Goal: Task Accomplishment & Management: Use online tool/utility

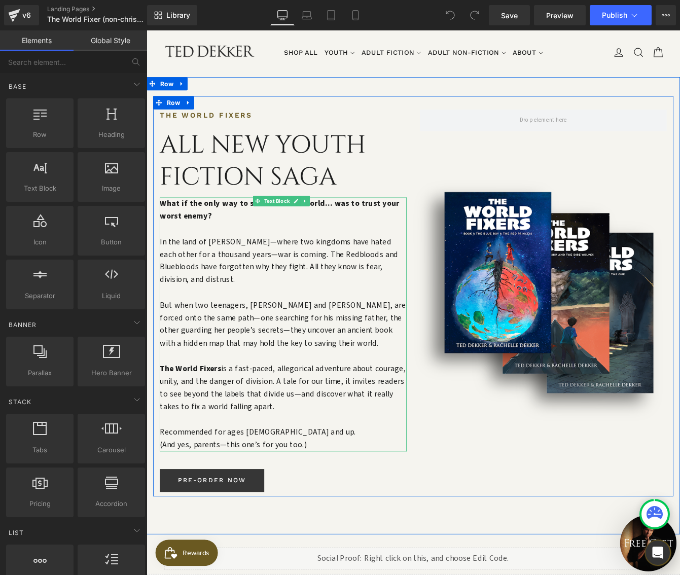
click at [182, 241] on strong "What if the only way to save a broken world... was to trust your worst enemy?" at bounding box center [300, 236] width 276 height 27
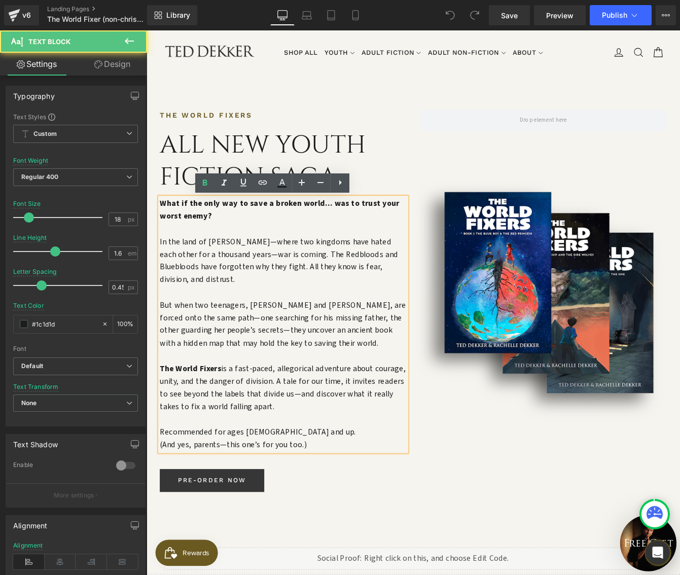
click at [192, 241] on strong "What if the only way to save a broken world... was to trust your worst enemy?" at bounding box center [300, 236] width 276 height 27
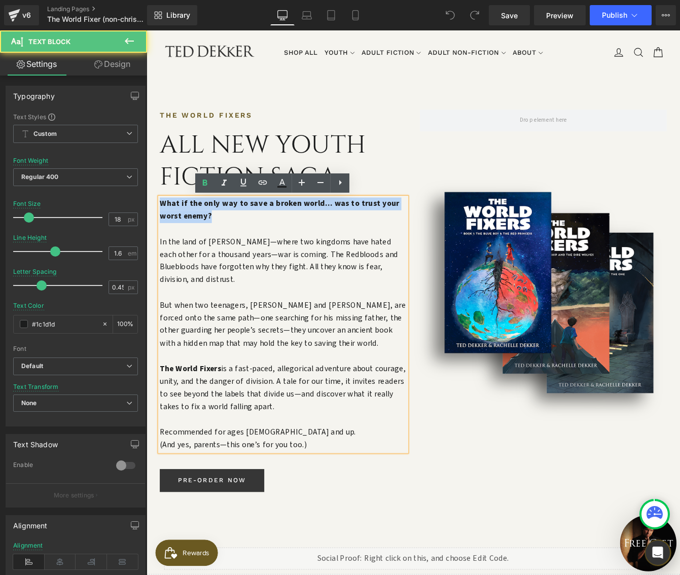
drag, startPoint x: 221, startPoint y: 242, endPoint x: 163, endPoint y: 226, distance: 59.5
click at [163, 226] on strong "What if the only way to save a broken world... was to trust your worst enemy?" at bounding box center [300, 236] width 276 height 27
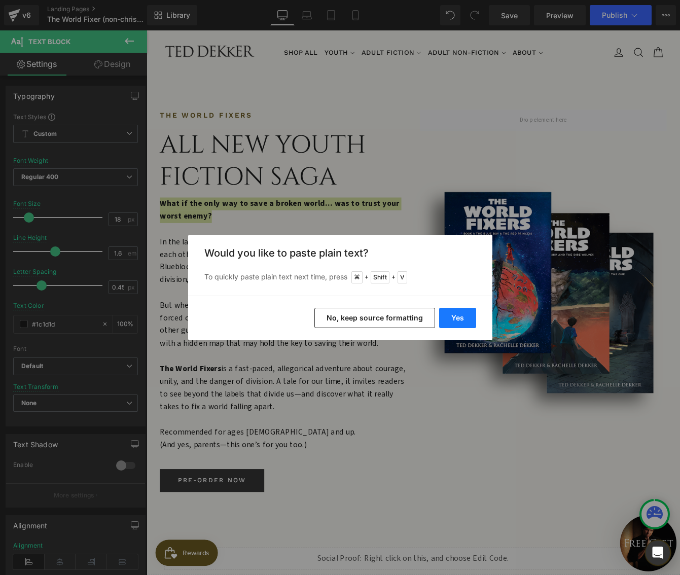
click at [466, 318] on button "Yes" at bounding box center [457, 318] width 37 height 20
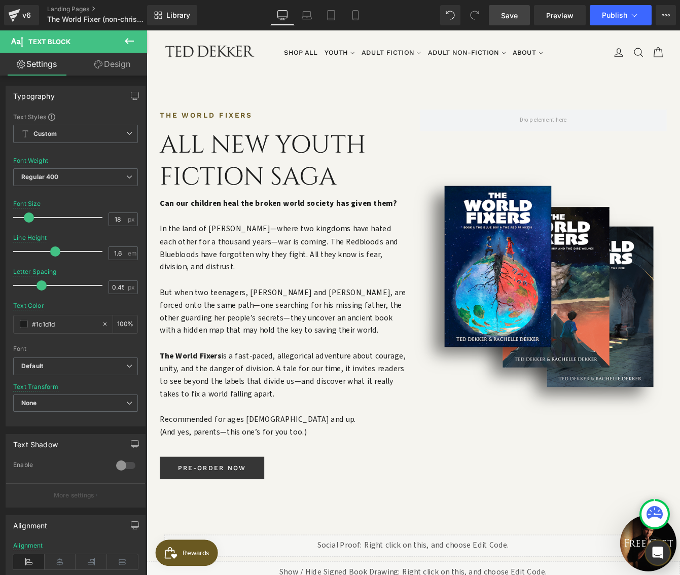
click at [513, 15] on span "Save" at bounding box center [509, 15] width 17 height 11
click at [9, 16] on icon at bounding box center [14, 15] width 12 height 25
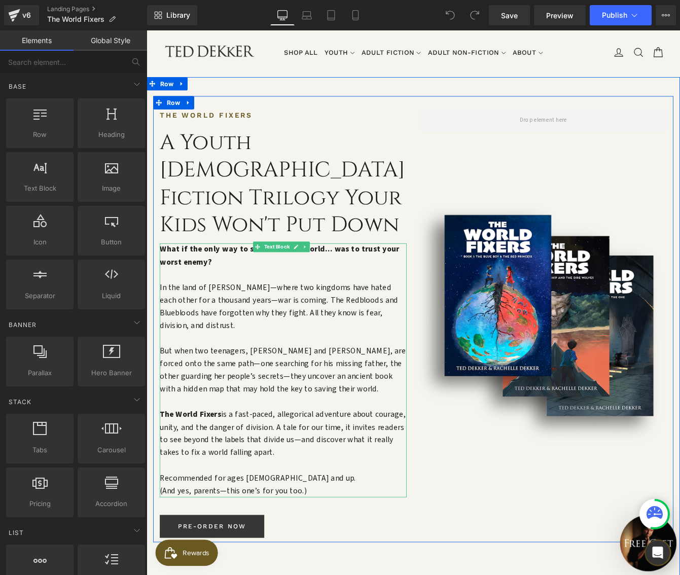
click at [221, 275] on p "What if the only way to save a broken world... was to trust your worst enemy?" at bounding box center [304, 289] width 284 height 29
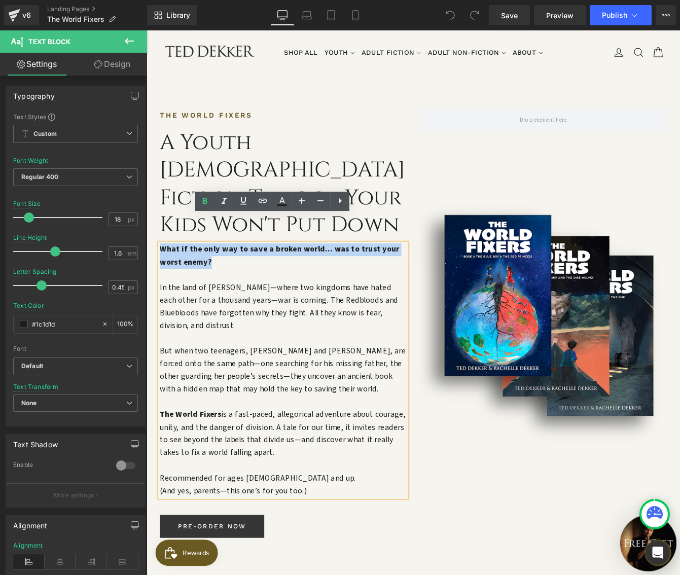
drag, startPoint x: 222, startPoint y: 263, endPoint x: 163, endPoint y: 250, distance: 60.2
click at [163, 275] on p "What if the only way to save a broken world... was to trust your worst enemy?" at bounding box center [304, 289] width 284 height 29
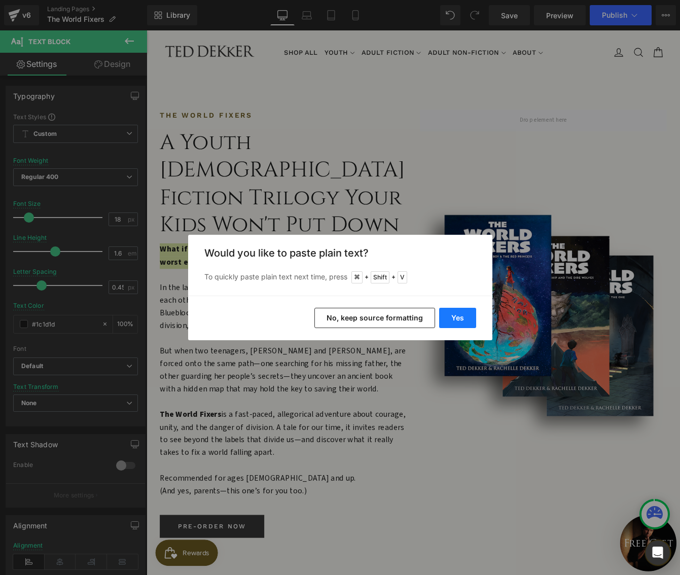
click at [454, 311] on button "Yes" at bounding box center [457, 318] width 37 height 20
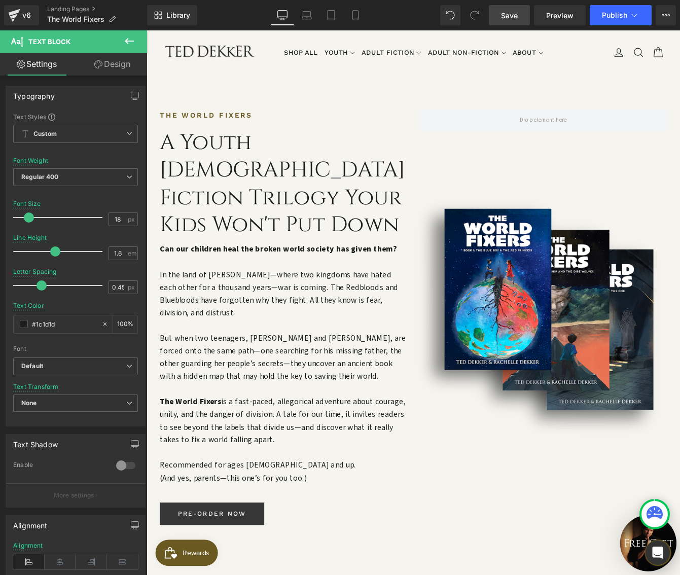
click at [508, 18] on span "Save" at bounding box center [509, 15] width 17 height 11
click at [337, 13] on link "Tablet" at bounding box center [331, 15] width 24 height 20
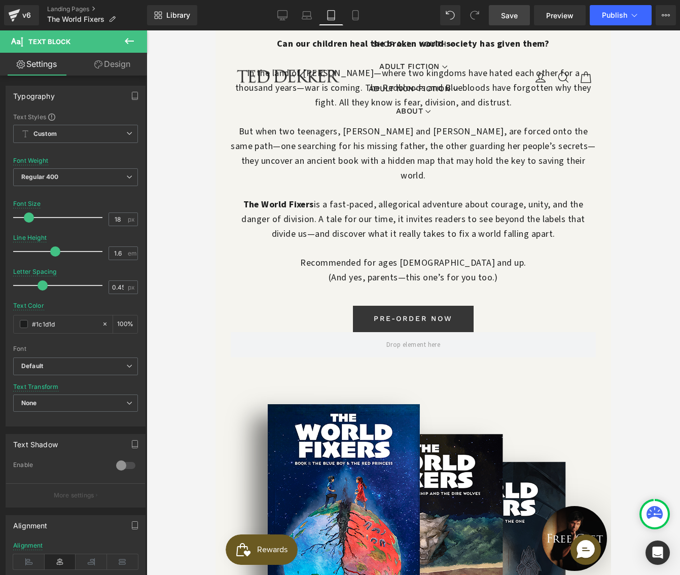
scroll to position [348, 0]
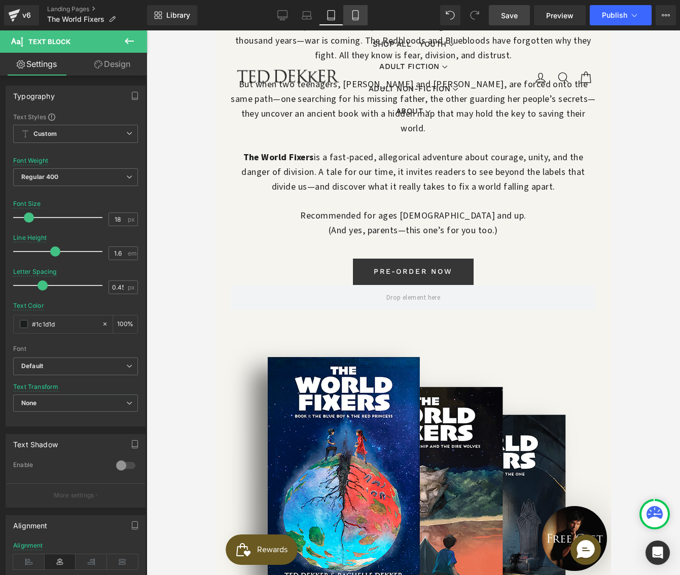
click at [352, 14] on icon at bounding box center [355, 16] width 6 height 10
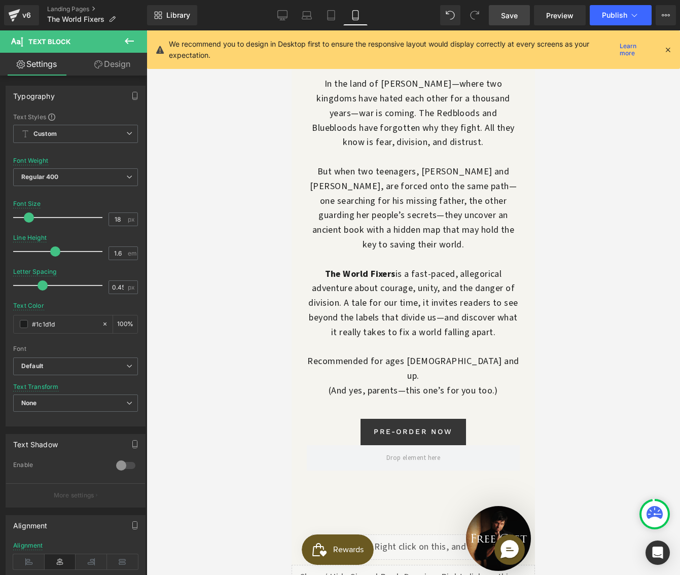
scroll to position [0, 0]
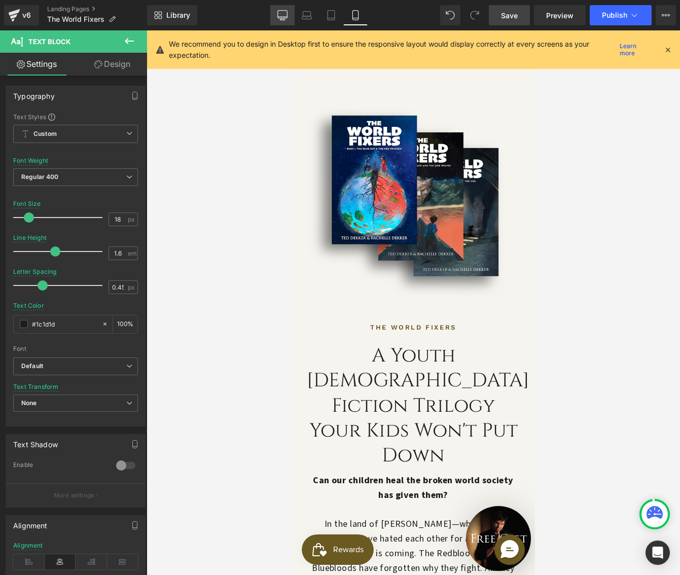
click at [276, 17] on link "Desktop" at bounding box center [282, 15] width 24 height 20
type input "100"
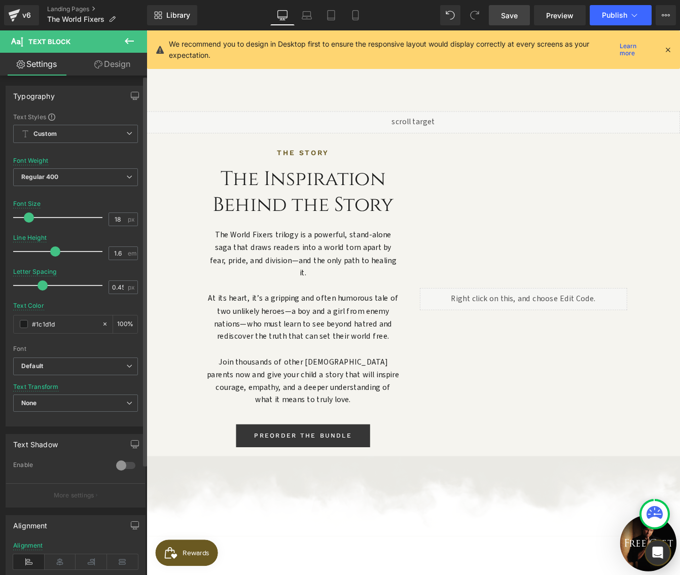
scroll to position [971, 0]
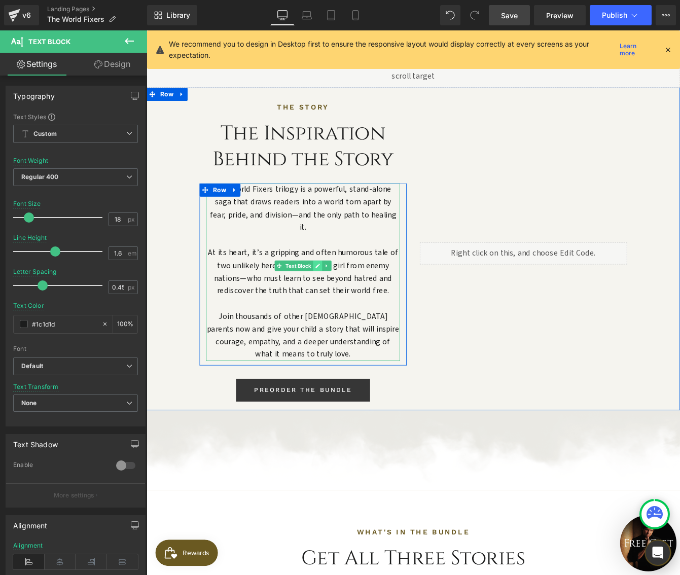
click at [341, 298] on icon at bounding box center [344, 301] width 6 height 6
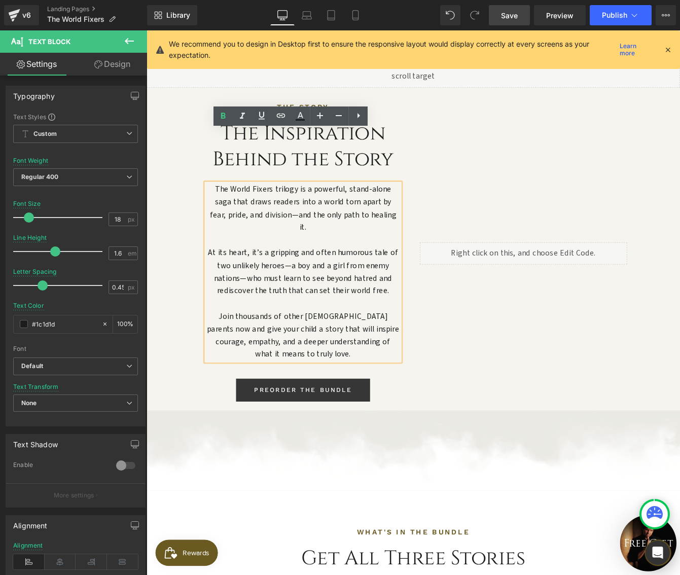
click at [268, 206] on p "The World Fixers trilogy is a powerful, stand-alone saga that draws readers int…" at bounding box center [326, 235] width 223 height 58
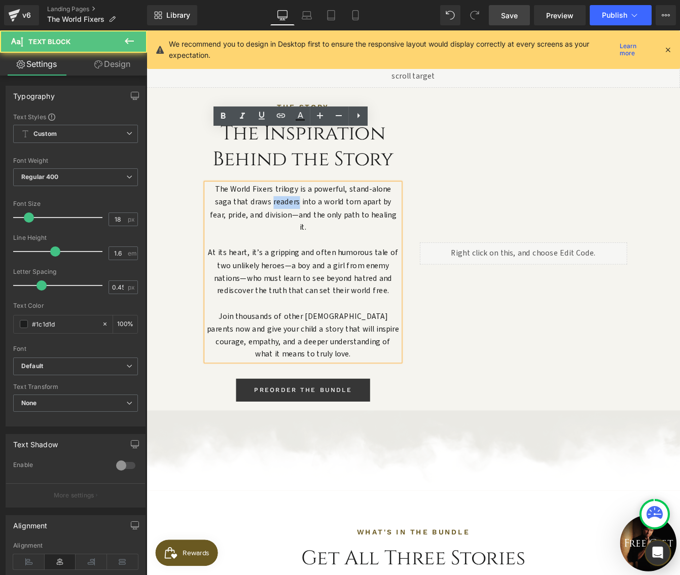
click at [268, 206] on p "The World Fixers trilogy is a powerful, stand-alone saga that draws readers int…" at bounding box center [326, 235] width 223 height 58
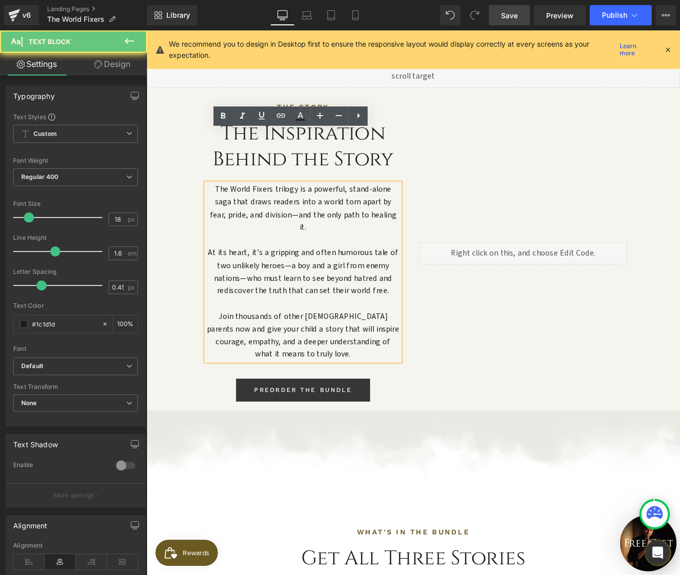
click at [215, 206] on p "The World Fixers trilogy is a powerful, stand-alone saga that draws readers int…" at bounding box center [326, 235] width 223 height 58
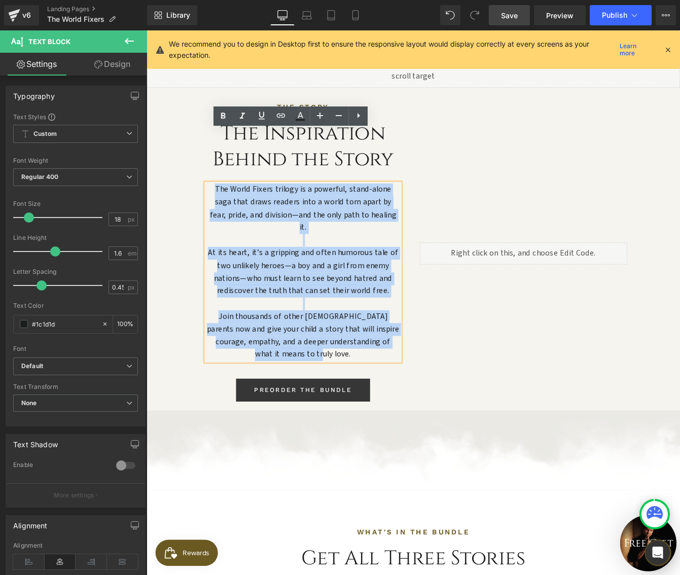
drag, startPoint x: 212, startPoint y: 150, endPoint x: 445, endPoint y: 322, distance: 288.9
click at [445, 322] on div "THE STORY Text Block The Inspiration Behind the Story Heading The World Fixers …" at bounding box center [326, 287] width 253 height 351
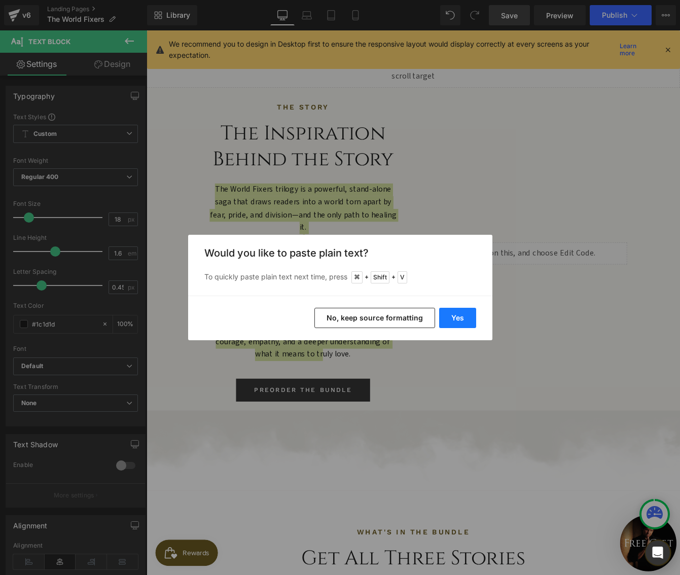
click at [449, 312] on button "Yes" at bounding box center [457, 318] width 37 height 20
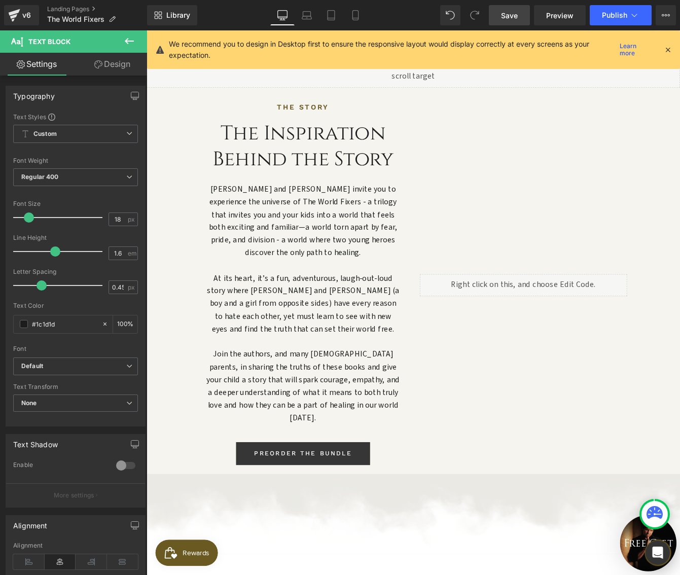
click at [511, 22] on link "Save" at bounding box center [509, 15] width 41 height 20
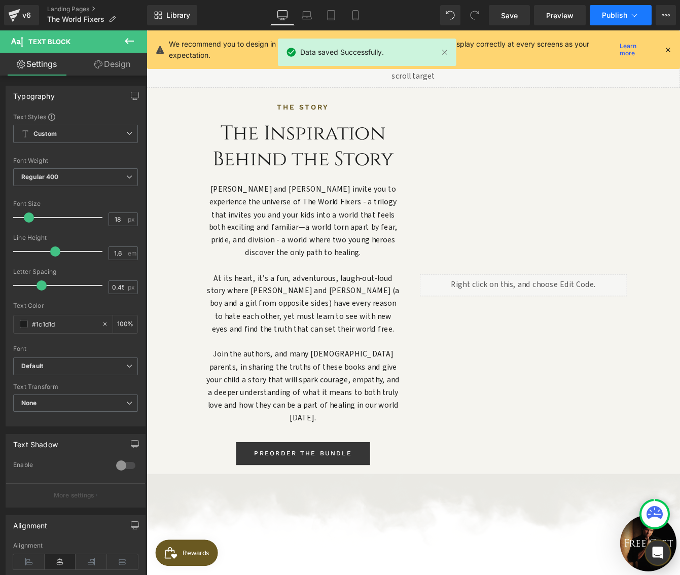
click at [599, 13] on button "Publish" at bounding box center [621, 15] width 62 height 20
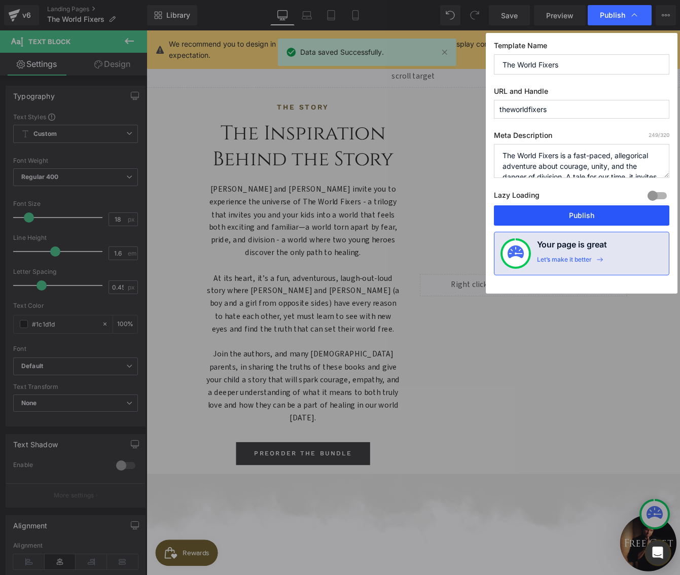
drag, startPoint x: 615, startPoint y: 207, endPoint x: 519, endPoint y: 195, distance: 96.6
click at [615, 207] on button "Publish" at bounding box center [581, 215] width 175 height 20
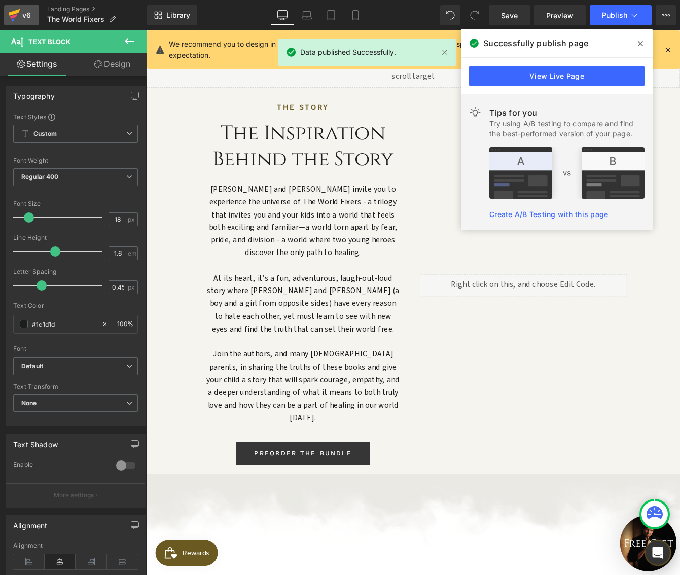
click at [26, 18] on div "v6" at bounding box center [26, 15] width 13 height 13
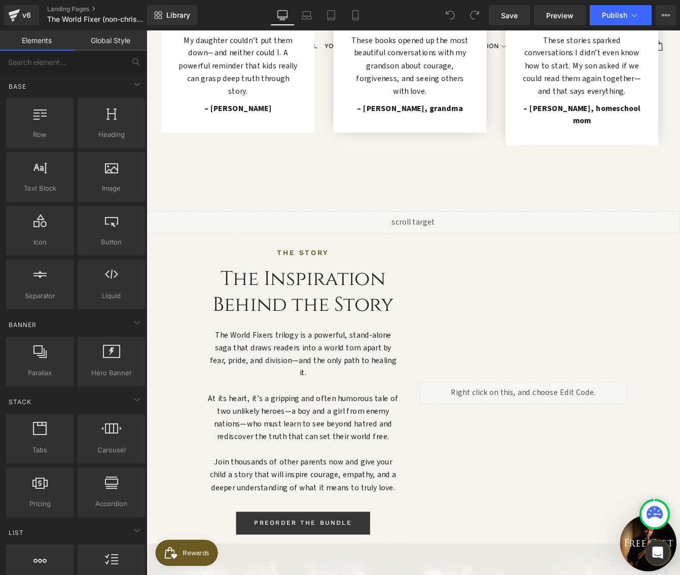
scroll to position [854, 0]
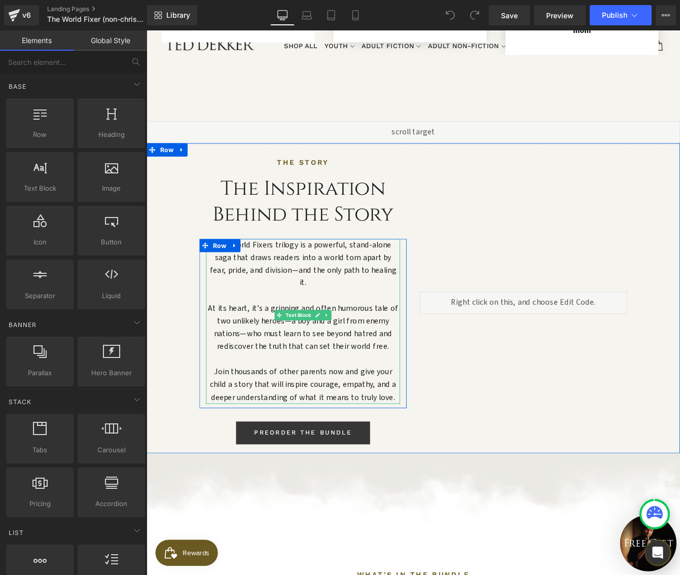
click at [315, 279] on p "The World Fixers trilogy is a powerful, stand-alone saga that draws readers int…" at bounding box center [326, 299] width 223 height 58
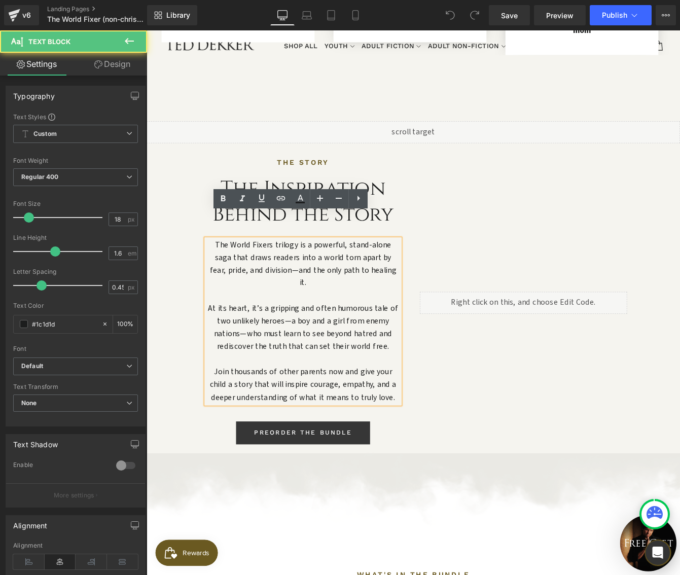
click at [315, 281] on p "The World Fixers trilogy is a powerful, stand-alone saga that draws readers int…" at bounding box center [326, 299] width 223 height 58
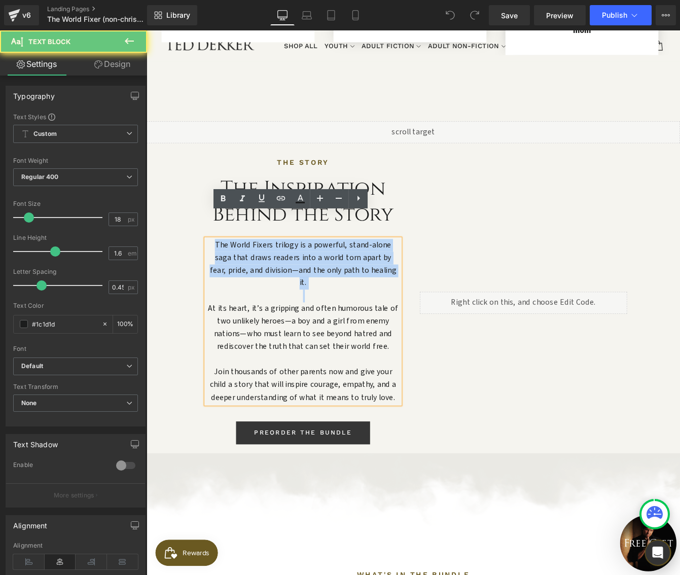
click at [315, 281] on p "The World Fixers trilogy is a powerful, stand-alone saga that draws readers int…" at bounding box center [326, 299] width 223 height 58
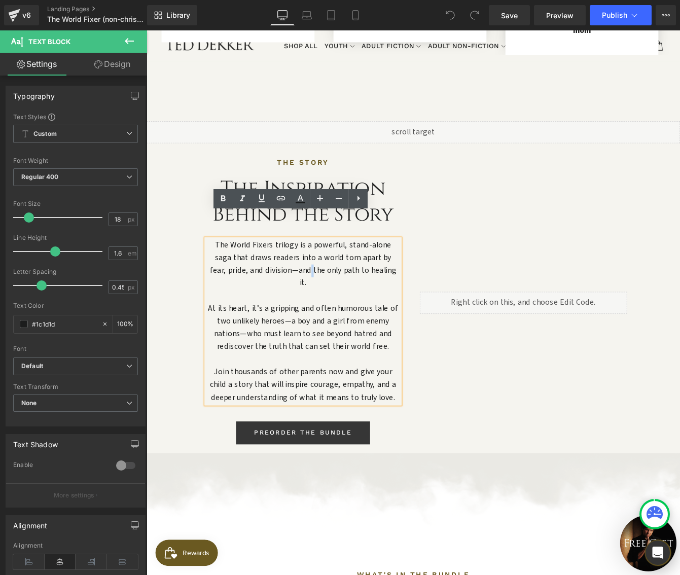
click at [315, 281] on p "The World Fixers trilogy is a powerful, stand-alone saga that draws readers int…" at bounding box center [326, 299] width 223 height 58
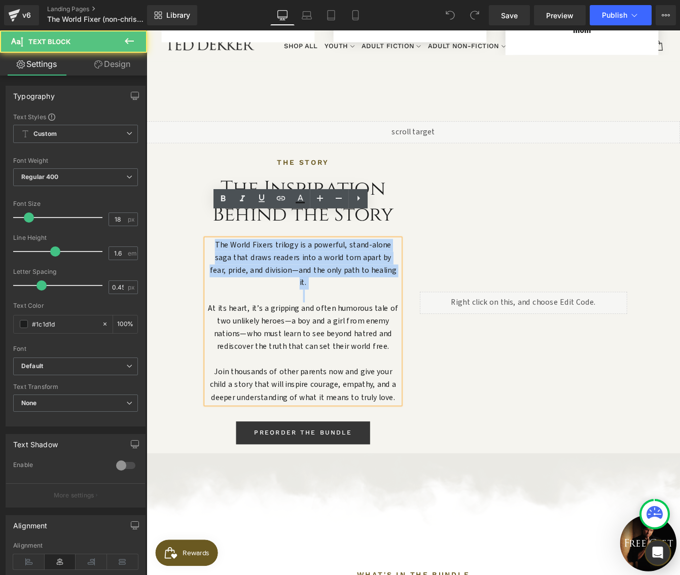
click at [315, 281] on p "The World Fixers trilogy is a powerful, stand-alone saga that draws readers int…" at bounding box center [326, 299] width 223 height 58
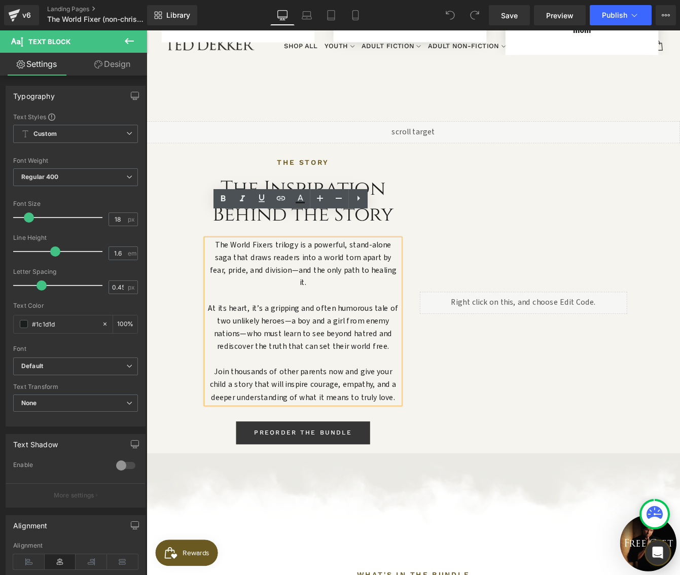
click at [330, 348] on p "At its heart, it’s a gripping and often humorous tale of two unlikely heroes—a …" at bounding box center [326, 372] width 223 height 58
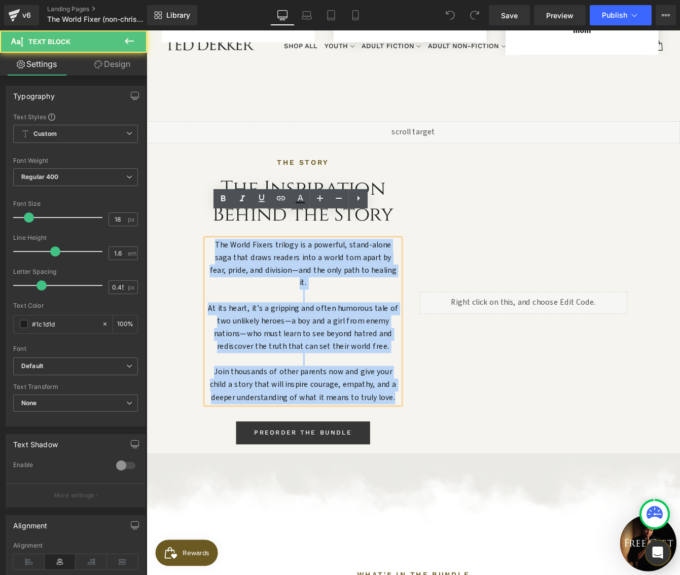
drag, startPoint x: 429, startPoint y: 410, endPoint x: 211, endPoint y: 245, distance: 273.3
click at [215, 270] on div "The World Fixers trilogy is a powerful, stand-alone saga that draws readers int…" at bounding box center [326, 365] width 223 height 190
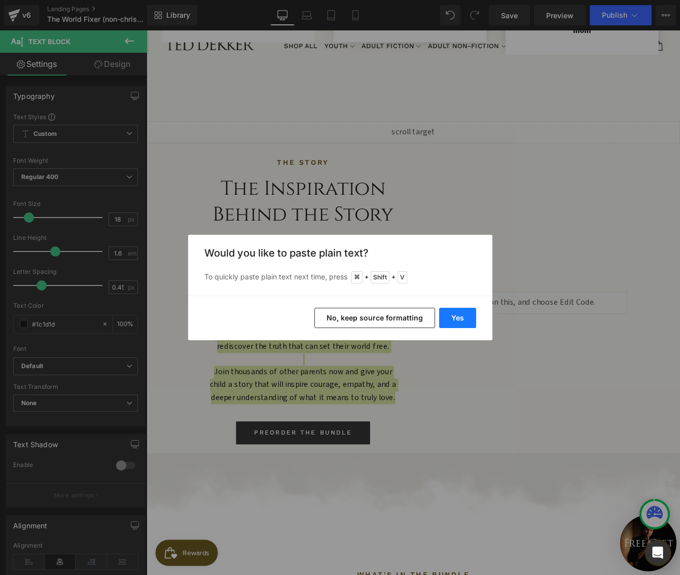
click at [461, 320] on button "Yes" at bounding box center [457, 318] width 37 height 20
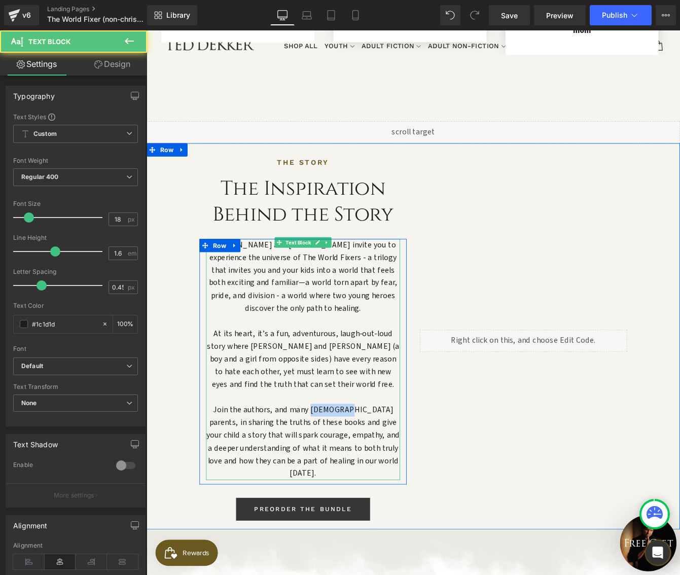
drag, startPoint x: 374, startPoint y: 438, endPoint x: 341, endPoint y: 435, distance: 33.6
click at [341, 460] on p "Join the authors, and many [DEMOGRAPHIC_DATA] parents, in sharing the truths of…" at bounding box center [326, 504] width 223 height 88
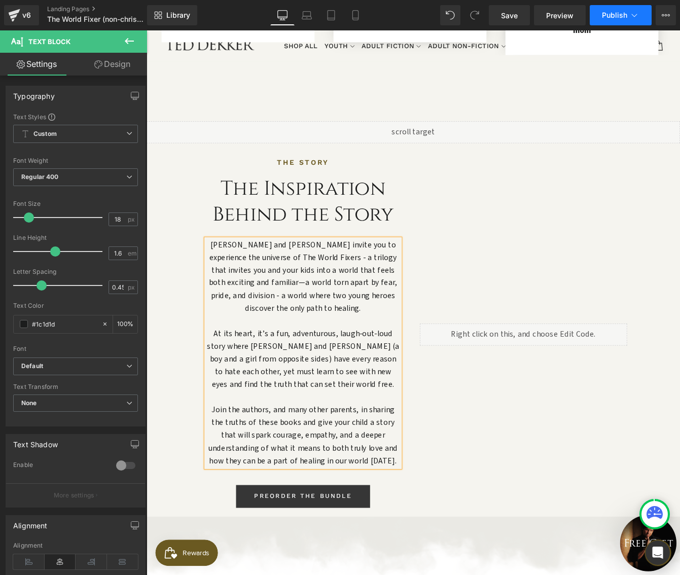
click at [623, 21] on button "Publish" at bounding box center [621, 15] width 62 height 20
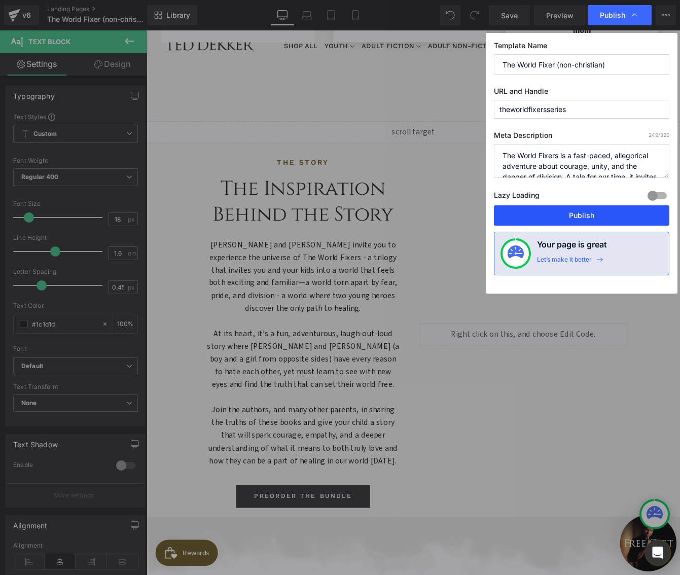
click at [611, 214] on button "Publish" at bounding box center [581, 215] width 175 height 20
